Goal: Task Accomplishment & Management: Manage account settings

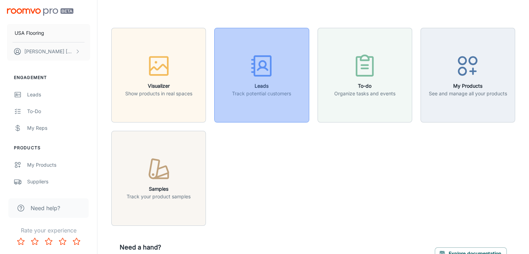
click at [264, 66] on circle "button" at bounding box center [262, 64] width 7 height 7
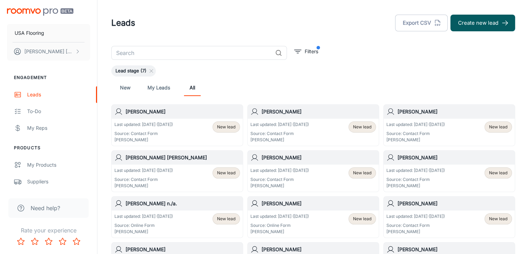
click at [176, 108] on h6 "[PERSON_NAME]" at bounding box center [182, 112] width 114 height 8
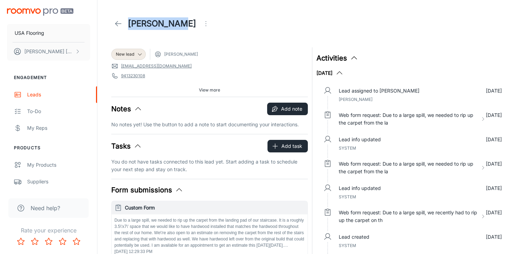
drag, startPoint x: 179, startPoint y: 24, endPoint x: 129, endPoint y: 22, distance: 50.1
click at [129, 22] on h1 "[PERSON_NAME]" at bounding box center [162, 23] width 68 height 13
copy h1 "[PERSON_NAME]"
click at [114, 24] on icon at bounding box center [118, 23] width 8 height 8
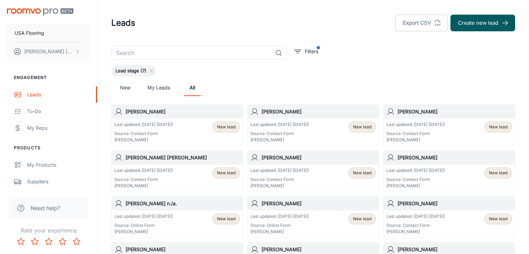
click at [307, 111] on h6 "[PERSON_NAME]" at bounding box center [318, 112] width 114 height 8
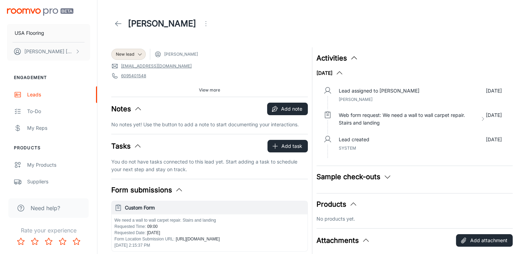
drag, startPoint x: 203, startPoint y: 23, endPoint x: 130, endPoint y: 23, distance: 73.3
click at [130, 23] on h1 "[PERSON_NAME]" at bounding box center [162, 23] width 68 height 13
copy h1 "[PERSON_NAME]"
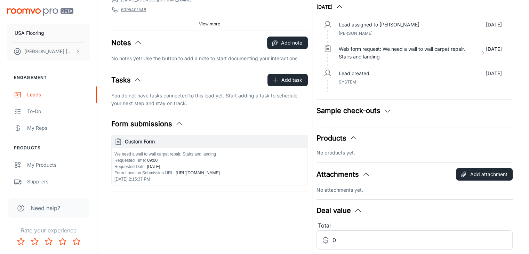
scroll to position [28, 0]
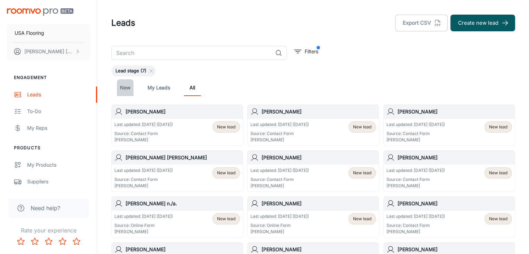
click at [126, 87] on link "New" at bounding box center [125, 87] width 17 height 17
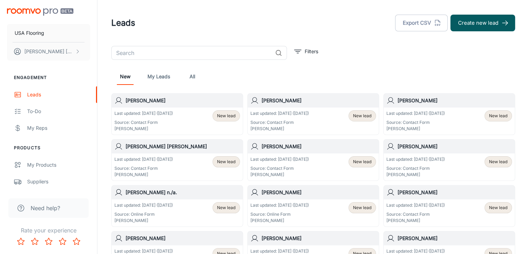
click at [184, 146] on h6 "[PERSON_NAME] [PERSON_NAME]" at bounding box center [182, 146] width 114 height 8
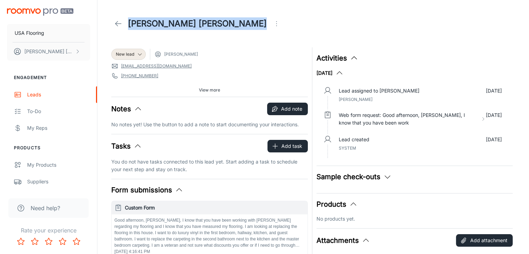
drag, startPoint x: 240, startPoint y: 26, endPoint x: 128, endPoint y: 27, distance: 113.0
click at [128, 27] on div "[PERSON_NAME] [PERSON_NAME]" at bounding box center [197, 24] width 172 height 14
copy h1 "[PERSON_NAME] [PERSON_NAME]"
click at [118, 21] on icon at bounding box center [118, 23] width 8 height 8
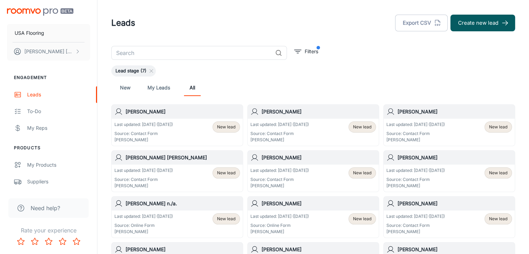
click at [288, 156] on h6 "[PERSON_NAME]" at bounding box center [318, 158] width 114 height 8
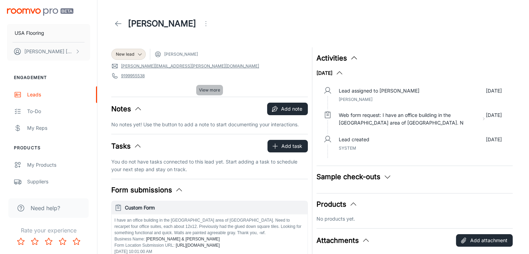
click at [205, 90] on span "View more" at bounding box center [209, 90] width 21 height 6
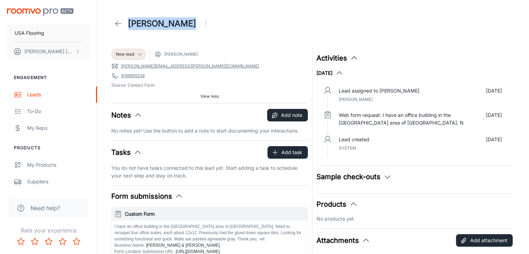
drag, startPoint x: 182, startPoint y: 24, endPoint x: 124, endPoint y: 23, distance: 58.1
click at [124, 23] on div "[PERSON_NAME]" at bounding box center [161, 24] width 101 height 14
copy h1 "[PERSON_NAME]"
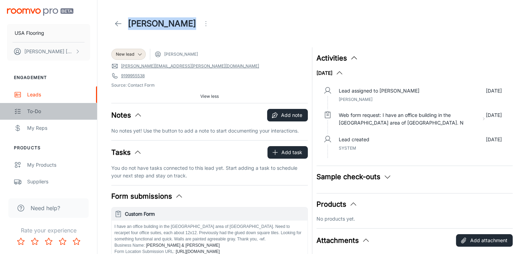
click at [44, 112] on div "To-do" at bounding box center [58, 111] width 63 height 8
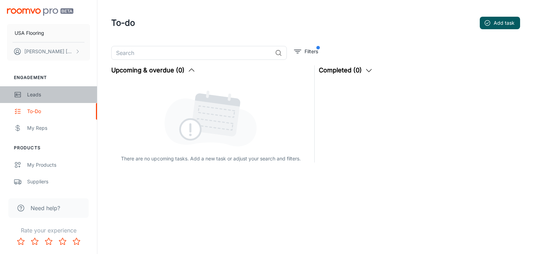
click at [44, 94] on div "Leads" at bounding box center [58, 95] width 63 height 8
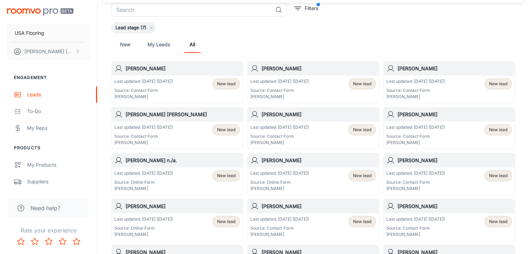
scroll to position [35, 0]
